Goal: Use online tool/utility: Utilize a website feature to perform a specific function

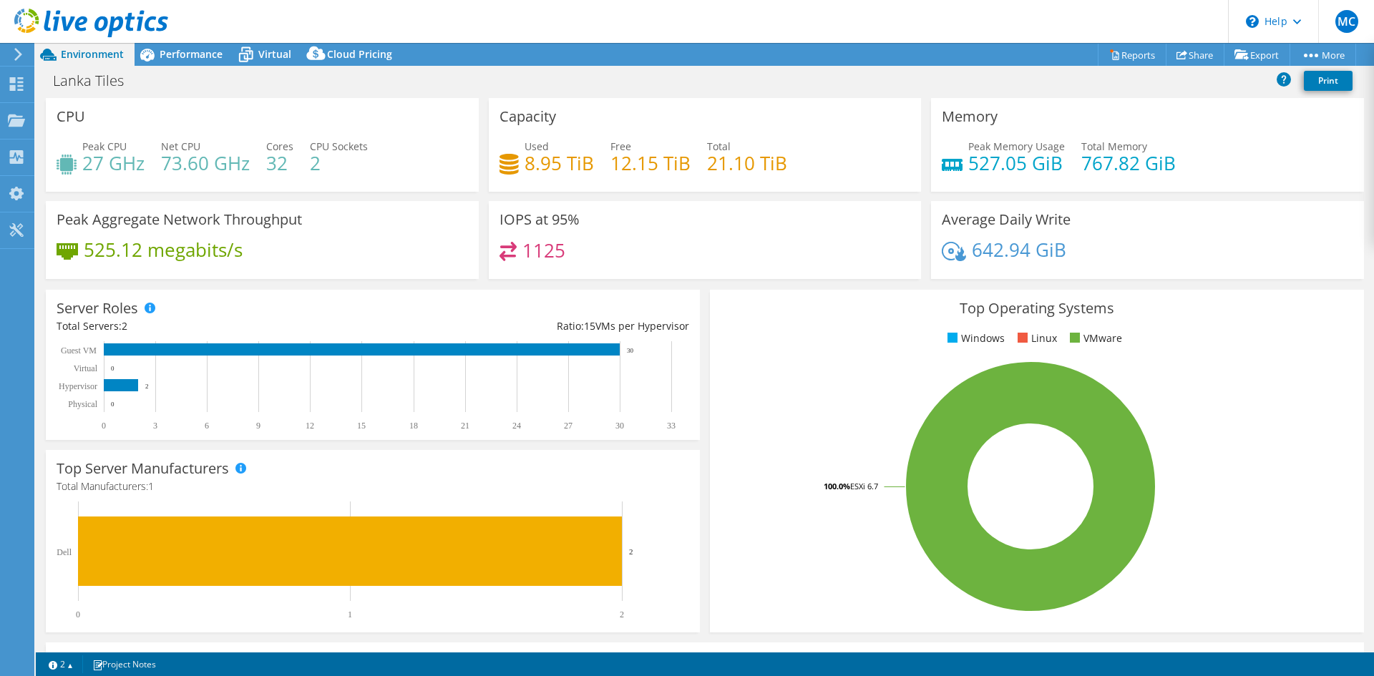
select select "USD"
